Goal: Task Accomplishment & Management: Complete application form

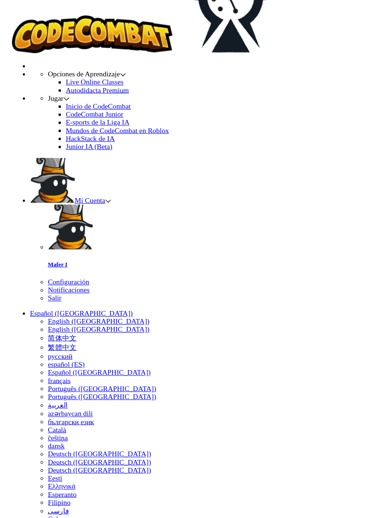
scroll to position [73, 0]
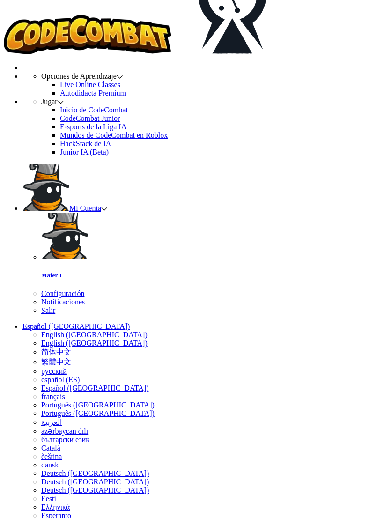
paste input "LuckNameMap"
type input "LuckNameMap"
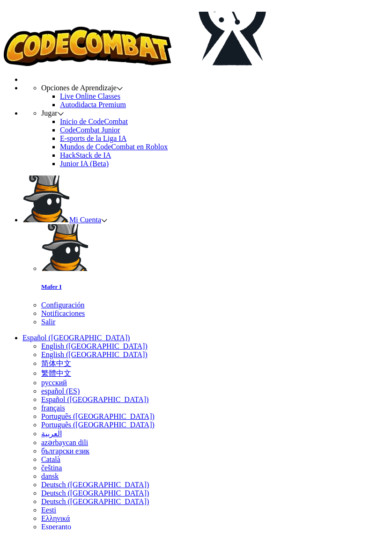
scroll to position [73, 0]
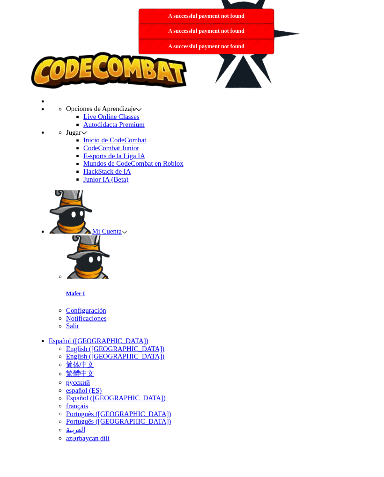
scroll to position [80, 0]
